Goal: Information Seeking & Learning: Learn about a topic

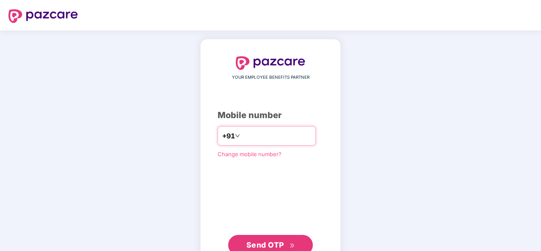
type input "**********"
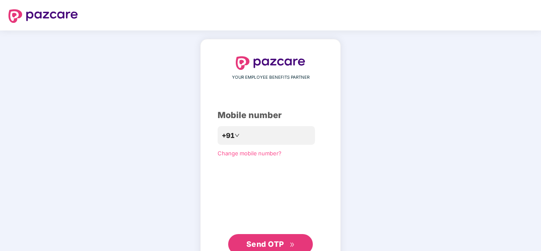
click at [263, 245] on span "Send OTP" at bounding box center [265, 244] width 38 height 9
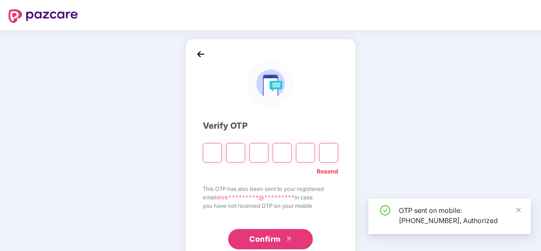
type input "*"
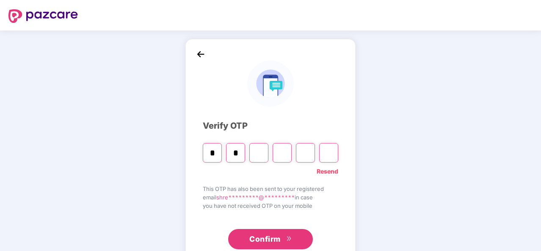
type input "*"
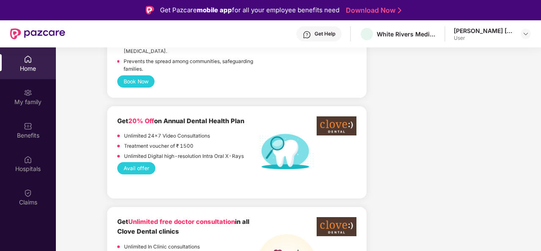
scroll to position [669, 0]
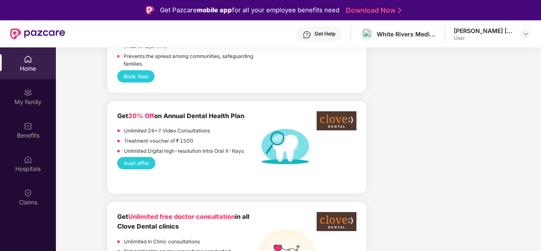
drag, startPoint x: 539, startPoint y: 126, endPoint x: 539, endPoint y: 133, distance: 7.6
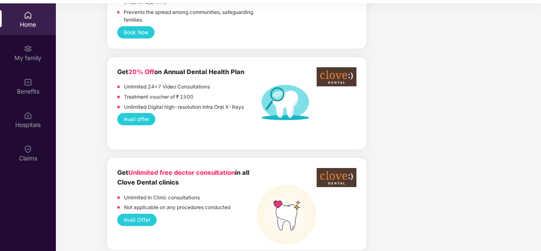
scroll to position [47, 0]
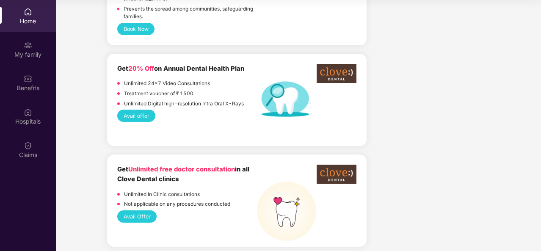
click at [137, 210] on button "Avail Offer" at bounding box center [136, 216] width 39 height 12
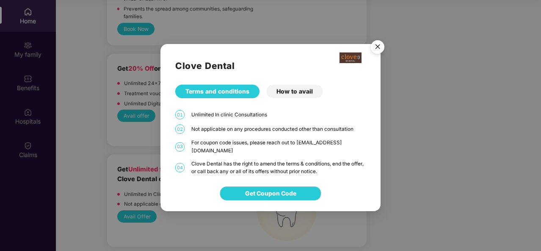
click at [281, 94] on div "How to avail" at bounding box center [294, 92] width 57 height 14
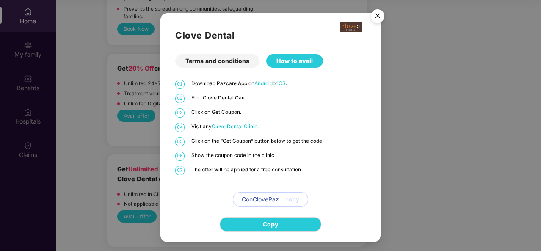
click at [213, 62] on div "Terms and conditions" at bounding box center [217, 61] width 84 height 14
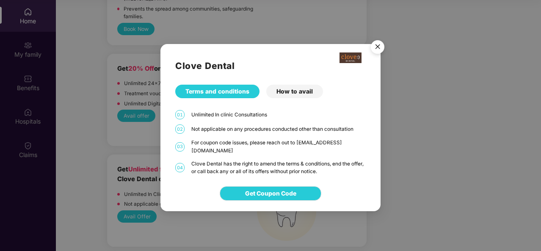
click at [290, 91] on div "How to avail" at bounding box center [294, 92] width 57 height 14
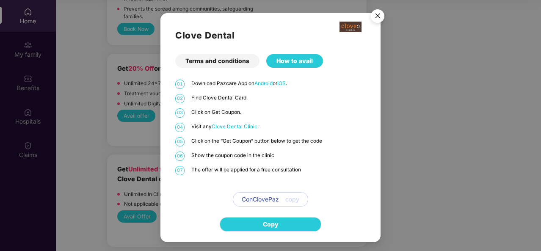
click at [231, 127] on span "Clove Dental Clinic" at bounding box center [235, 127] width 46 height 6
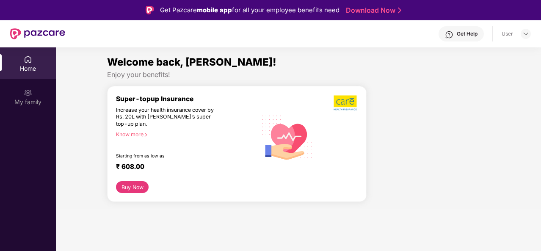
scroll to position [47, 0]
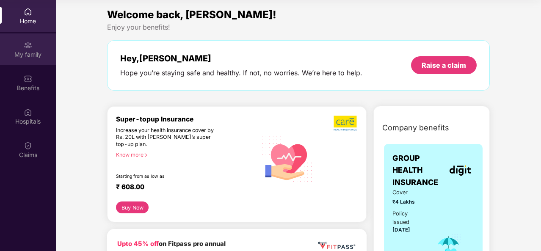
click at [31, 62] on div "My family" at bounding box center [28, 49] width 56 height 32
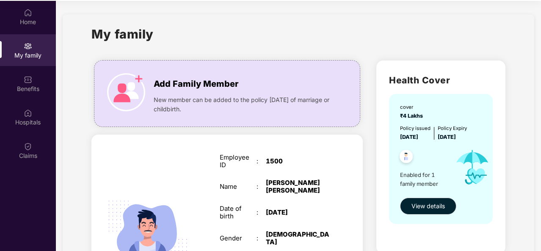
scroll to position [47, 0]
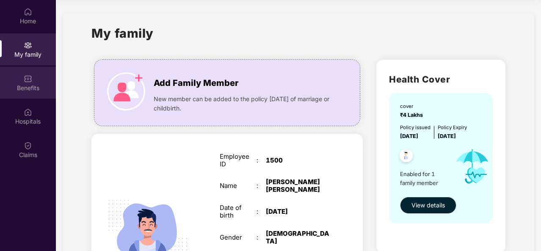
click at [23, 85] on div "Benefits" at bounding box center [28, 88] width 56 height 8
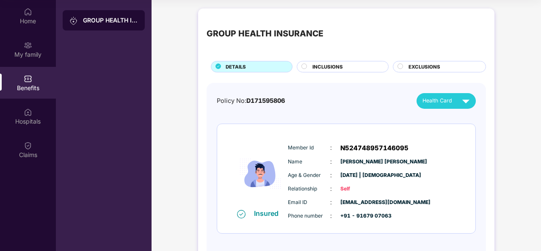
click at [323, 63] on span "INCLUSIONS" at bounding box center [327, 67] width 30 height 8
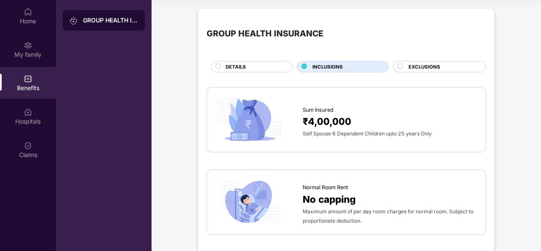
click at [312, 177] on div "Normal Room Rent No capping Maximum amount of per day room charges for normal r…" at bounding box center [346, 202] width 279 height 66
click at [361, 190] on div "Normal Room Rent" at bounding box center [390, 185] width 174 height 13
click at [416, 61] on div "EXCLUSIONS" at bounding box center [439, 66] width 93 height 11
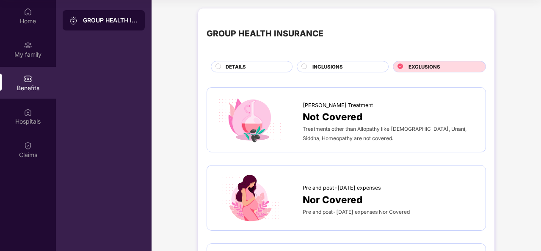
click at [347, 120] on span "Not Covered" at bounding box center [333, 116] width 60 height 15
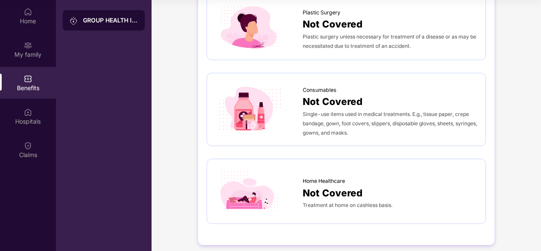
scroll to position [644, 0]
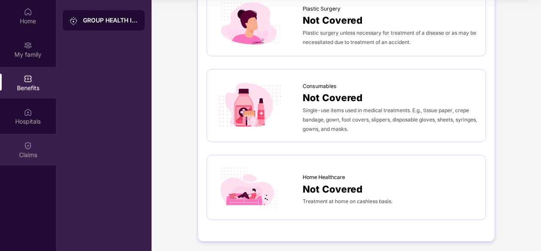
click at [22, 153] on div "Claims" at bounding box center [28, 155] width 56 height 8
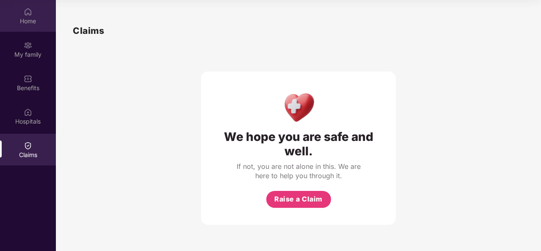
click at [21, 17] on div "Home" at bounding box center [28, 21] width 56 height 8
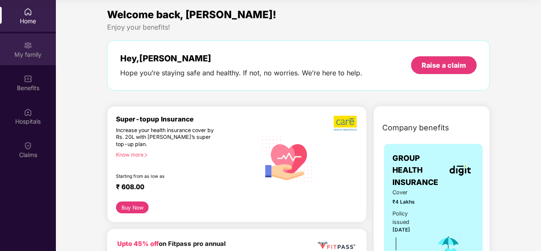
click at [30, 56] on div "My family" at bounding box center [28, 54] width 56 height 8
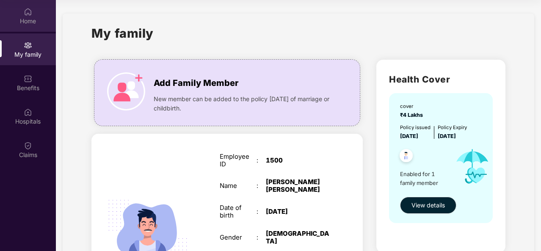
click at [24, 18] on div "Home" at bounding box center [28, 21] width 56 height 8
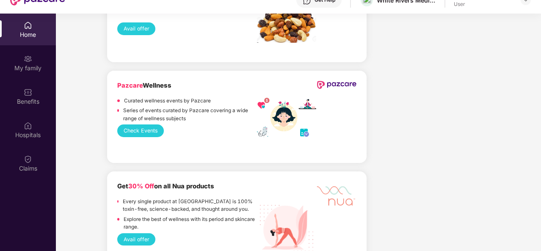
scroll to position [47, 0]
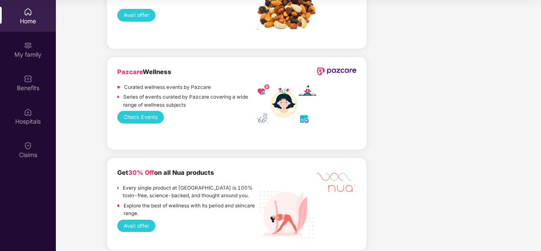
click at [279, 139] on div "Pazcare Wellness Curated wellness events by Pazcare Series of events curated by…" at bounding box center [236, 103] width 259 height 92
